Goal: Information Seeking & Learning: Learn about a topic

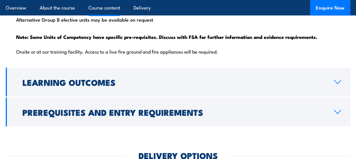
scroll to position [712, 0]
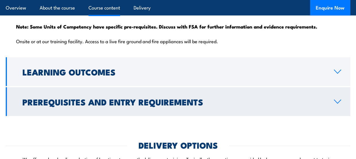
click at [170, 102] on h2 "Prerequisites and Entry Requirements" at bounding box center [173, 101] width 302 height 7
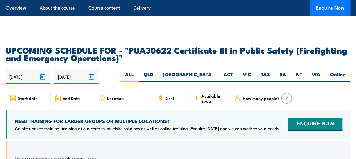
scroll to position [981, 0]
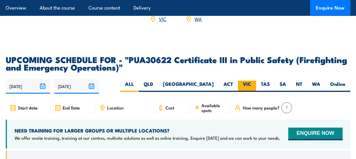
click at [246, 80] on label "VIC" at bounding box center [247, 85] width 18 height 11
click at [251, 80] on input "VIC" at bounding box center [253, 82] width 4 height 4
radio input "true"
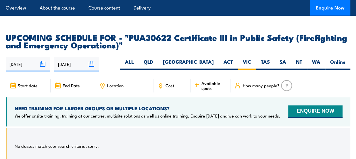
scroll to position [1054, 0]
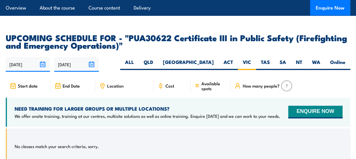
click at [178, 79] on div "Cost" at bounding box center [171, 86] width 37 height 14
click at [161, 82] on icon at bounding box center [160, 85] width 6 height 6
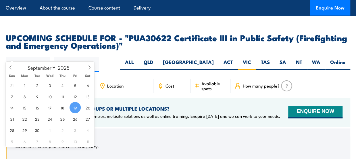
click at [43, 57] on input "[DATE]" at bounding box center [28, 64] width 44 height 15
click at [88, 68] on icon at bounding box center [89, 67] width 4 height 4
select select "10"
click at [90, 87] on span "1" at bounding box center [87, 84] width 11 height 11
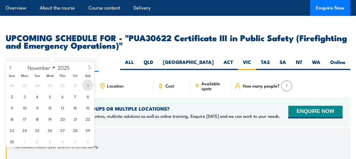
type input "01/11/2025"
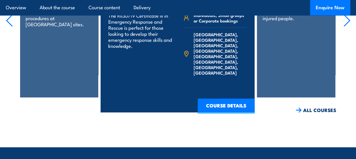
scroll to position [1353, 0]
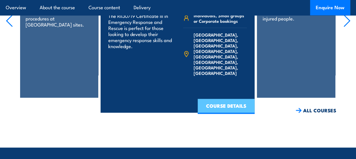
click at [217, 98] on link "COURSE DETAILS" at bounding box center [226, 105] width 57 height 15
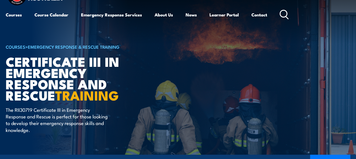
scroll to position [11, 0]
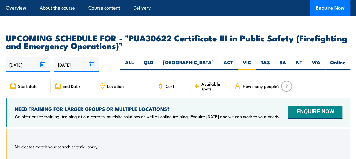
scroll to position [1054, 0]
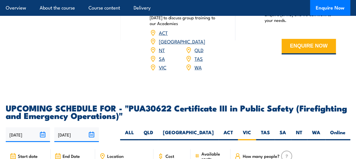
scroll to position [981, 0]
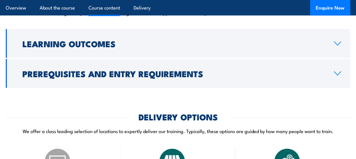
scroll to position [747, 0]
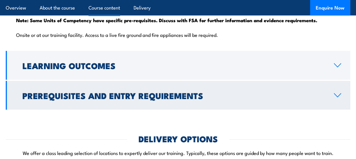
click at [330, 96] on link "Prerequisites and Entry Requirements" at bounding box center [178, 95] width 344 height 29
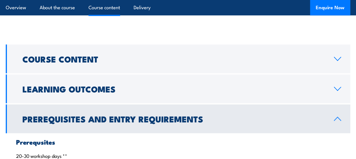
scroll to position [498, 0]
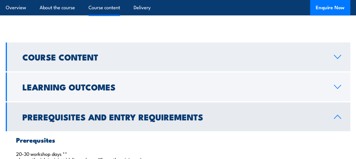
click at [335, 58] on icon at bounding box center [337, 56] width 8 height 5
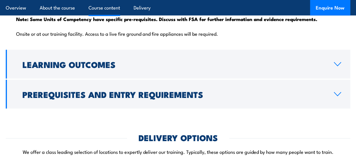
scroll to position [717, 0]
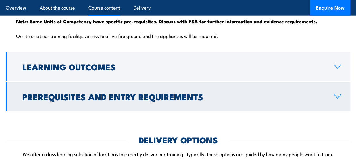
click at [304, 100] on h2 "Prerequisites and Entry Requirements" at bounding box center [173, 95] width 302 height 7
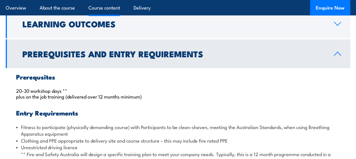
scroll to position [565, 0]
